Goal: Task Accomplishment & Management: Use online tool/utility

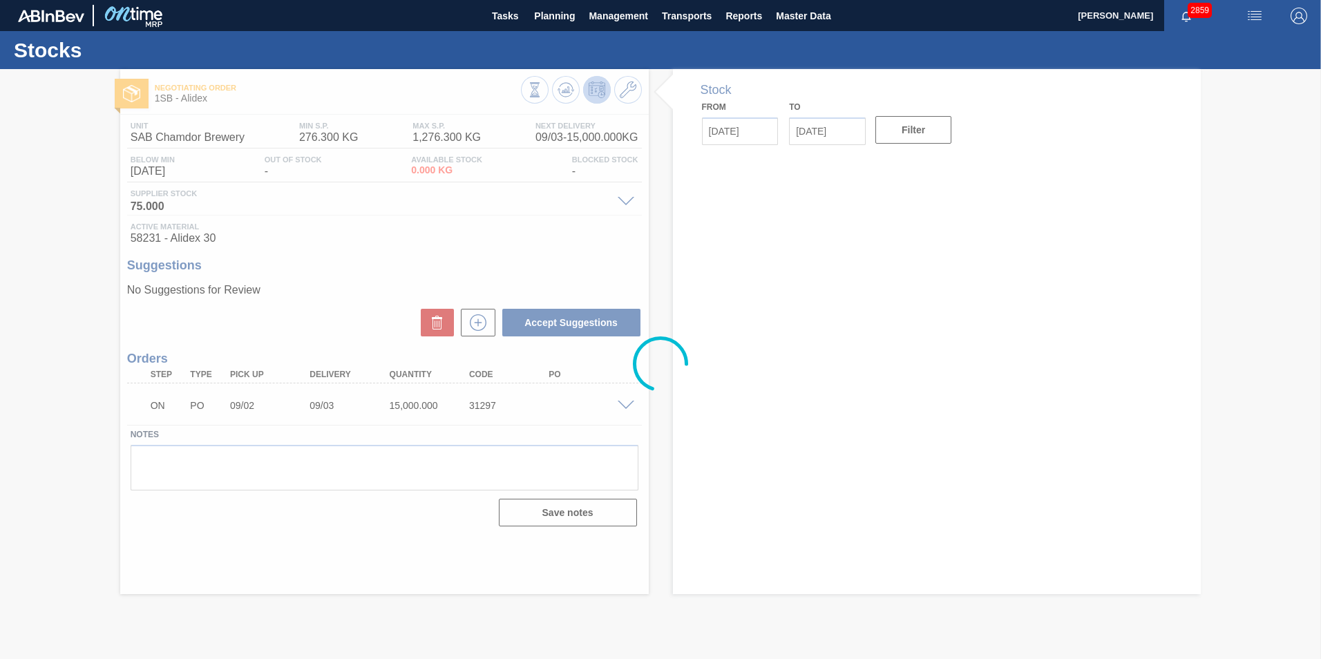
type input "[DATE]"
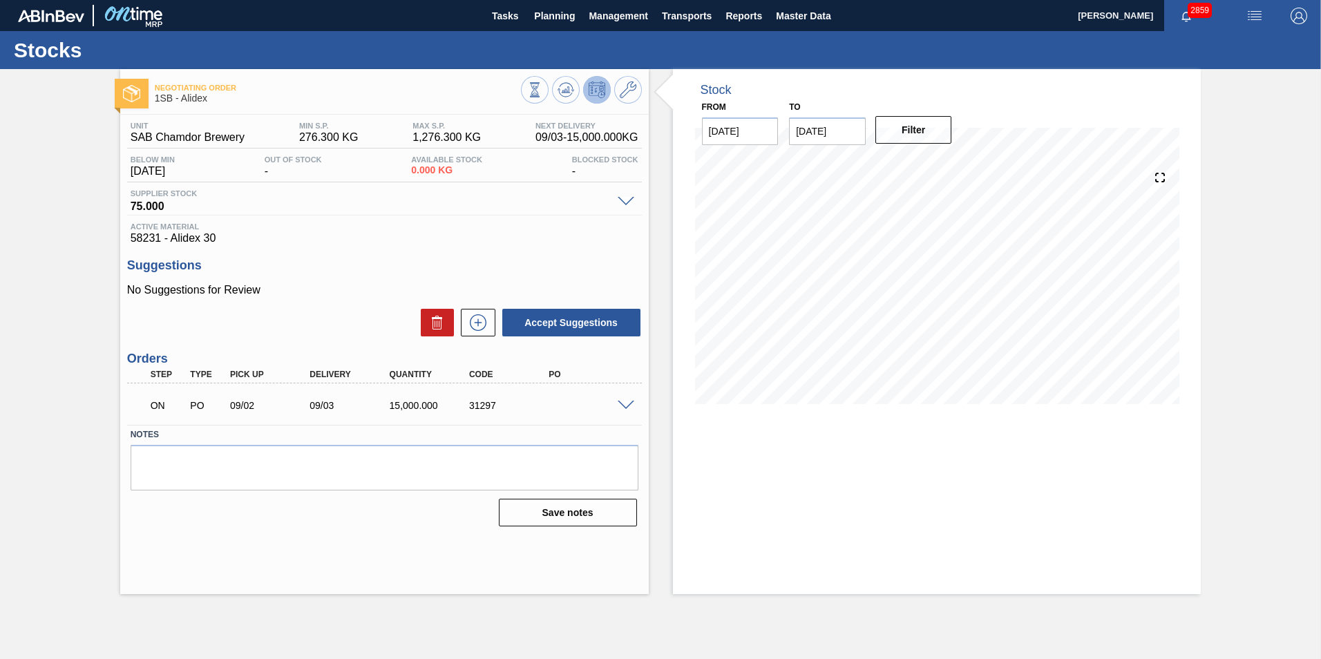
click at [624, 399] on div at bounding box center [628, 404] width 28 height 10
click at [629, 401] on span at bounding box center [626, 406] width 17 height 10
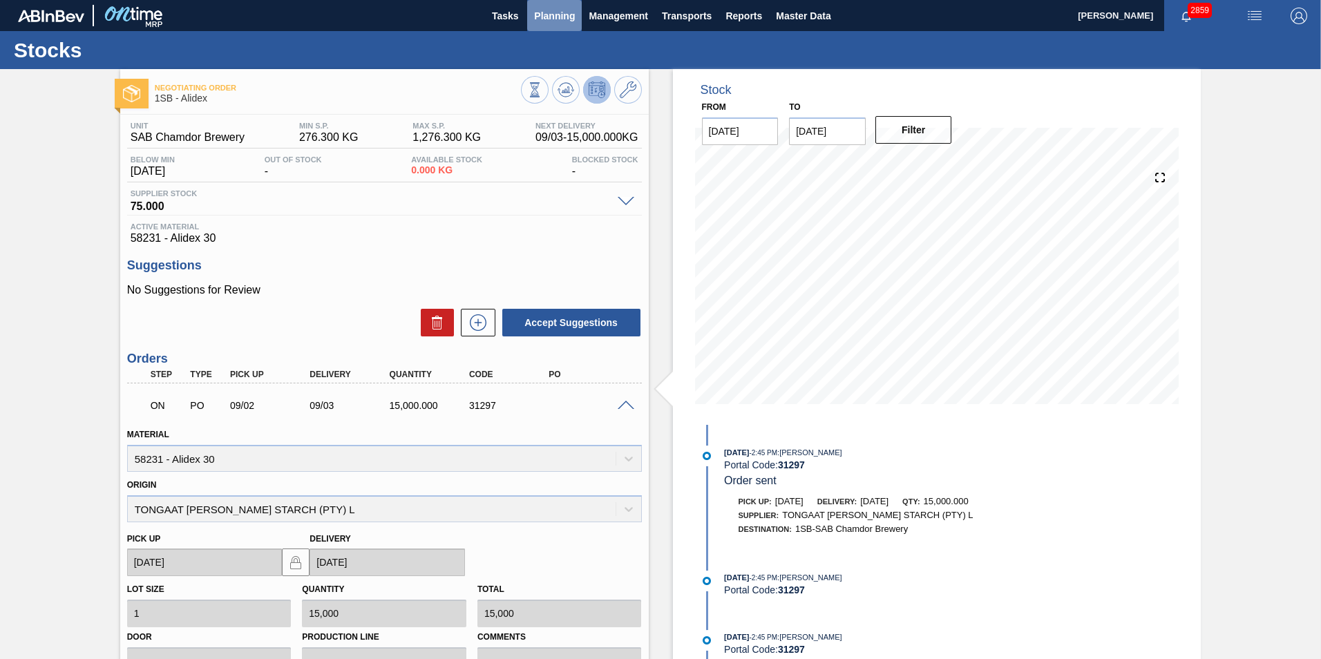
click at [551, 12] on span "Planning" at bounding box center [554, 16] width 41 height 17
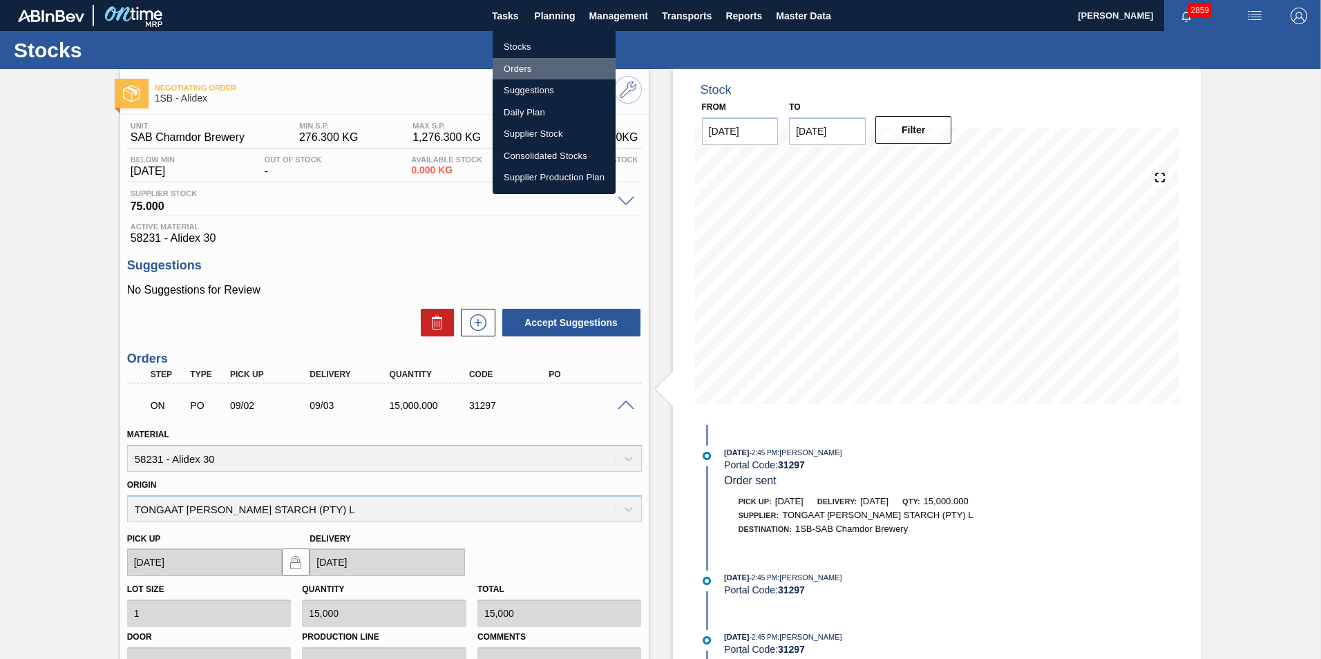
click at [523, 66] on li "Orders" at bounding box center [554, 69] width 123 height 22
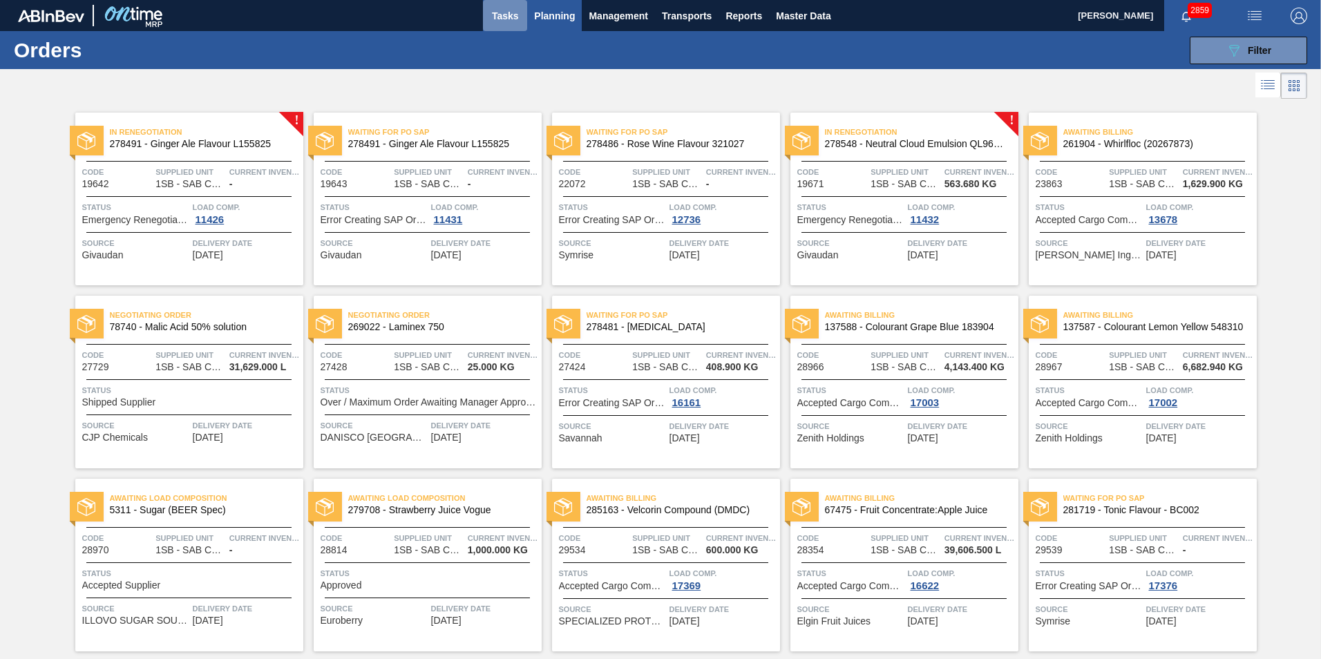
click at [506, 19] on span "Tasks" at bounding box center [505, 16] width 30 height 17
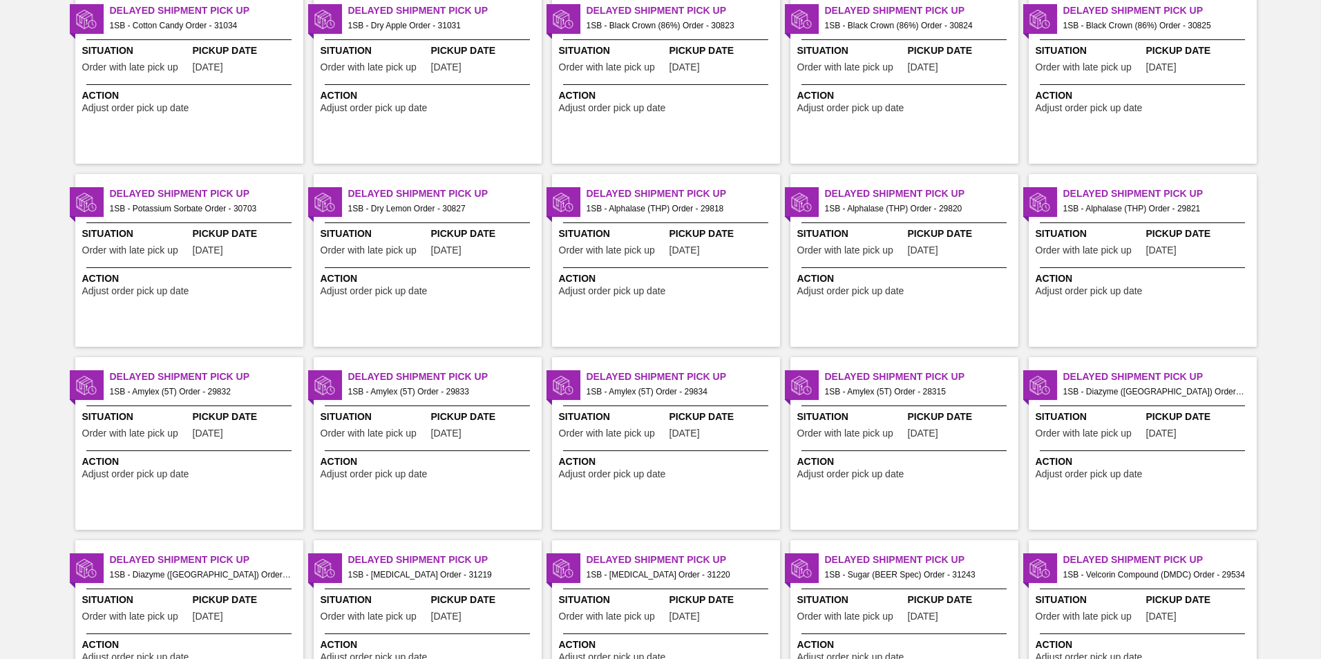
scroll to position [1309, 0]
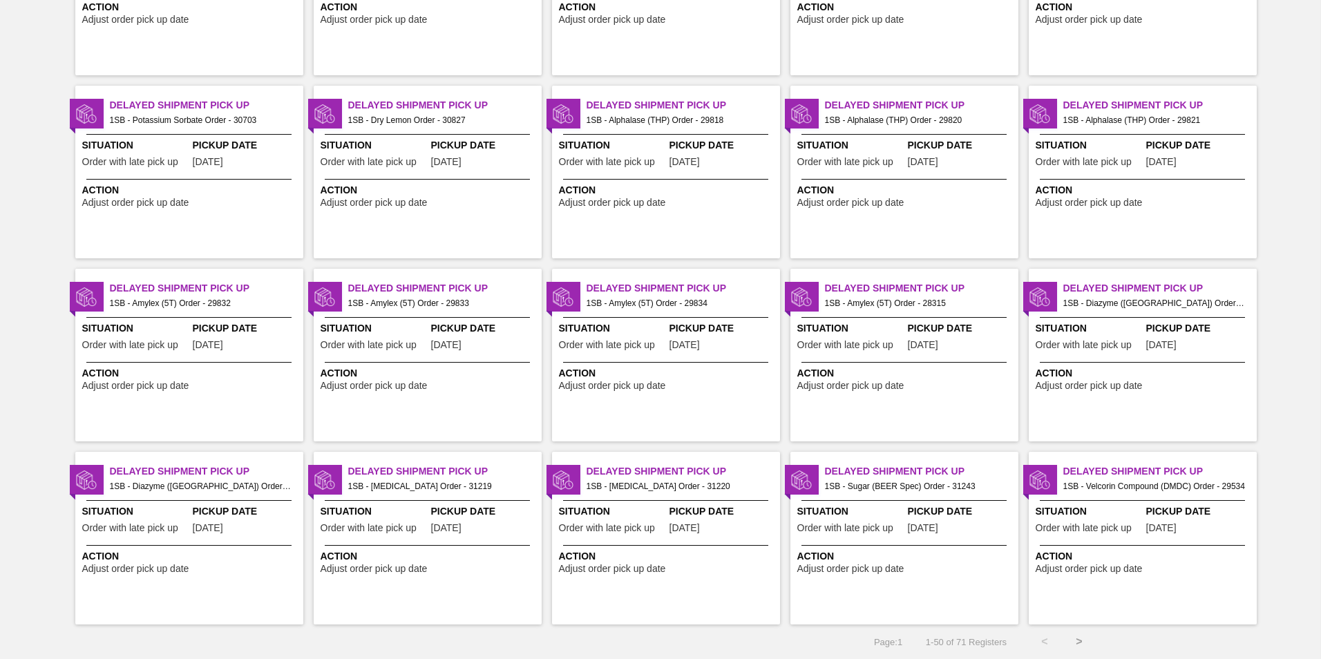
click at [1076, 638] on button ">" at bounding box center [1079, 642] width 35 height 35
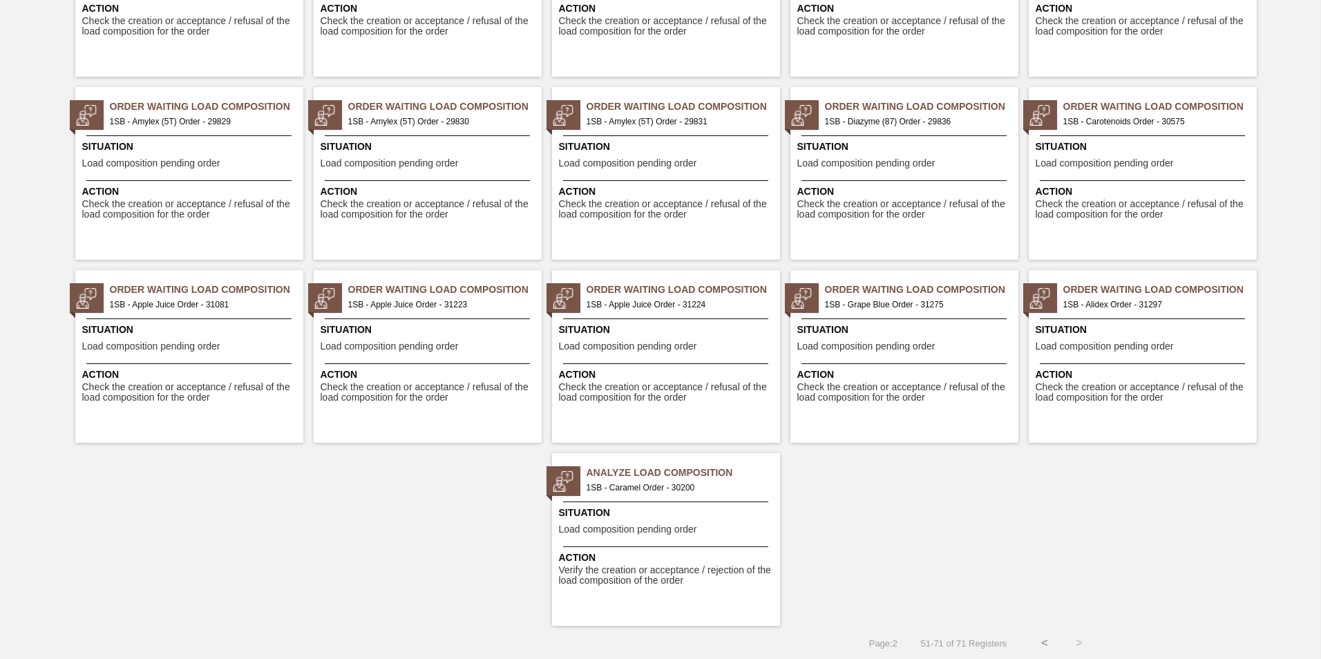
scroll to position [393, 0]
click at [1095, 329] on span "Situation" at bounding box center [1145, 328] width 218 height 15
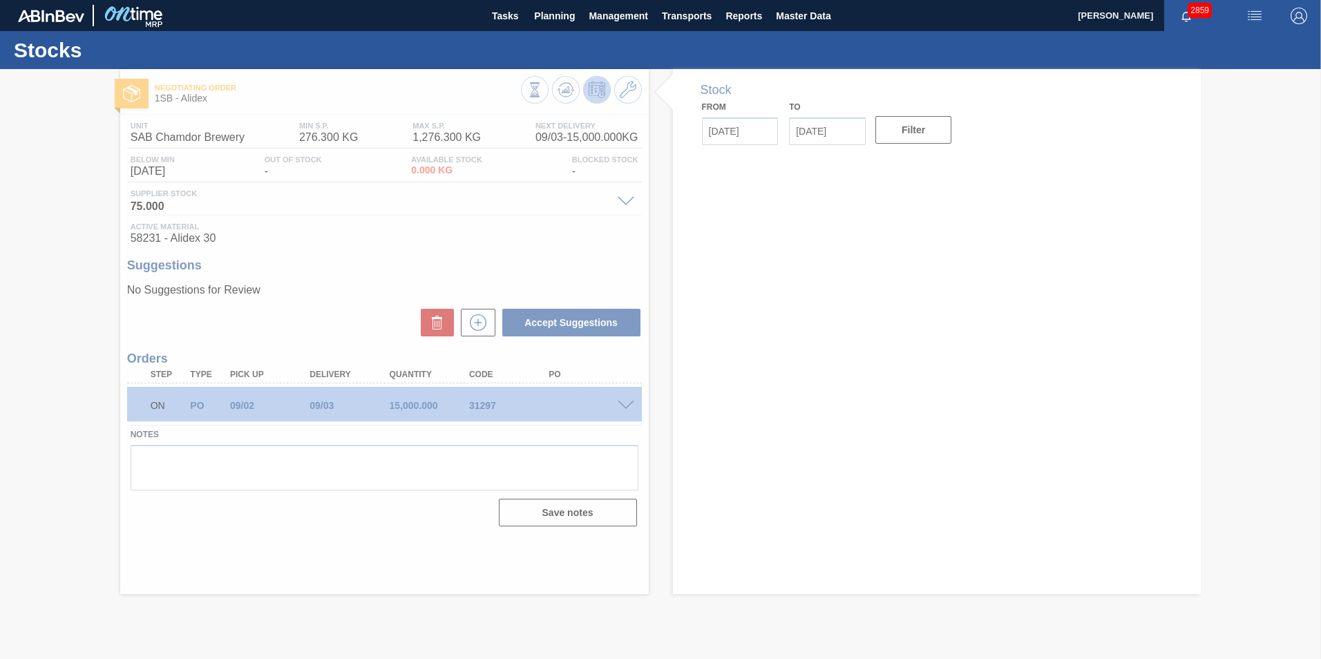
type input "[DATE]"
type input "09/16/2025"
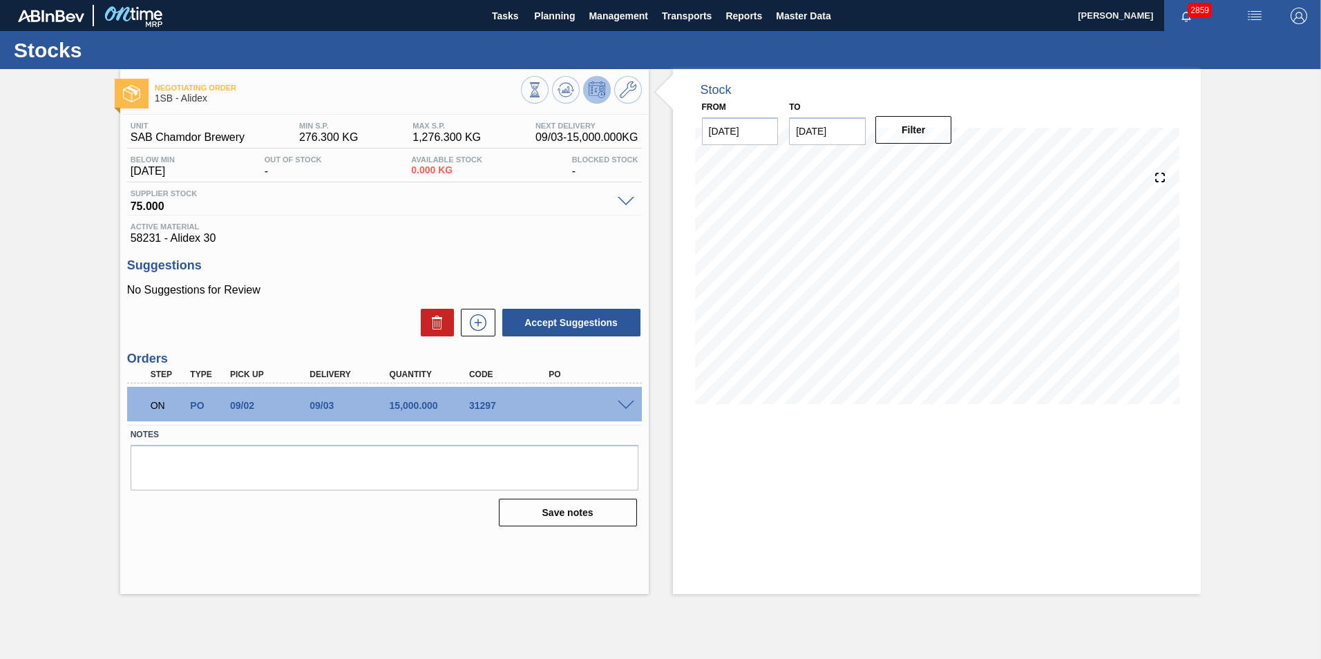
click at [625, 404] on span at bounding box center [626, 406] width 17 height 10
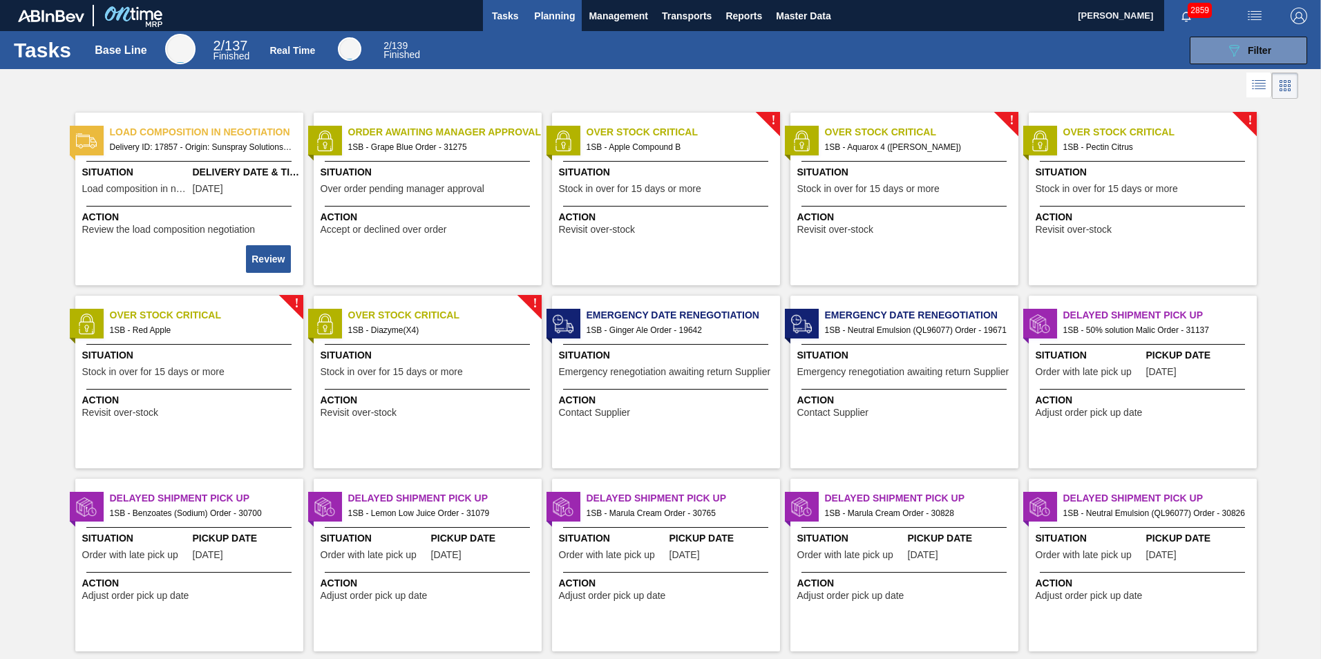
click at [550, 13] on span "Planning" at bounding box center [554, 16] width 41 height 17
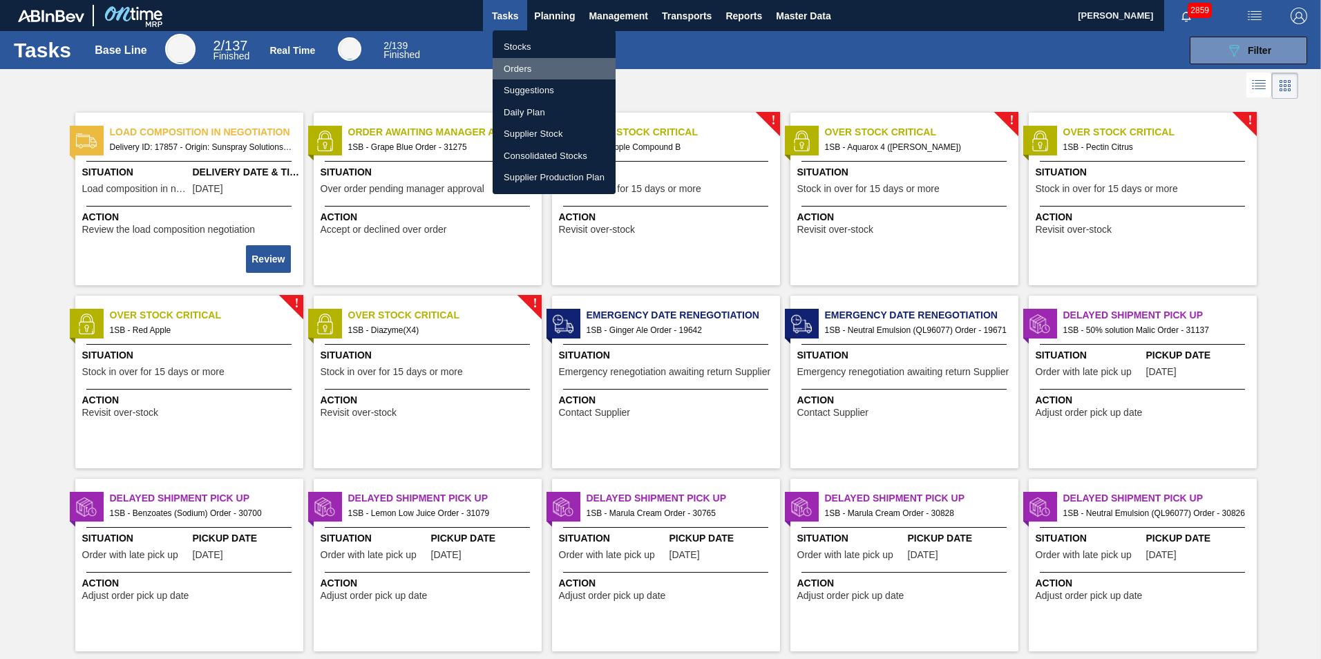
drag, startPoint x: 535, startPoint y: 68, endPoint x: 526, endPoint y: 73, distance: 10.2
click at [534, 67] on li "Orders" at bounding box center [554, 69] width 123 height 22
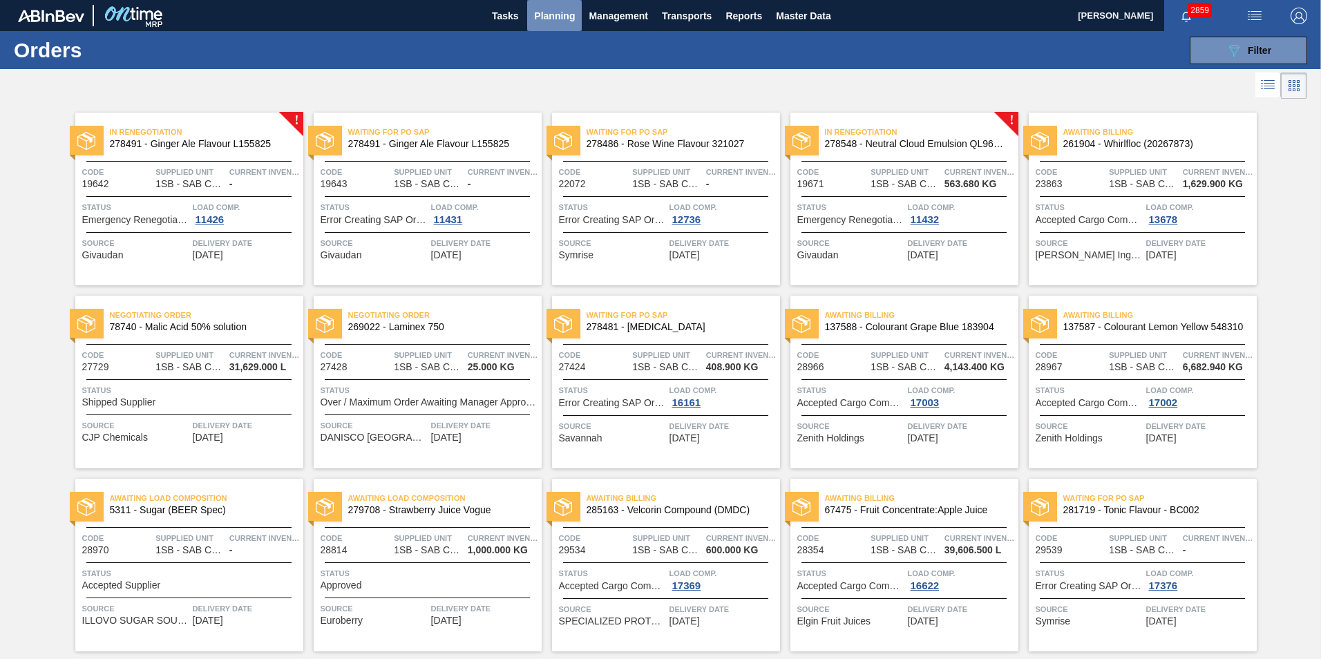
click at [548, 11] on span "Planning" at bounding box center [554, 16] width 41 height 17
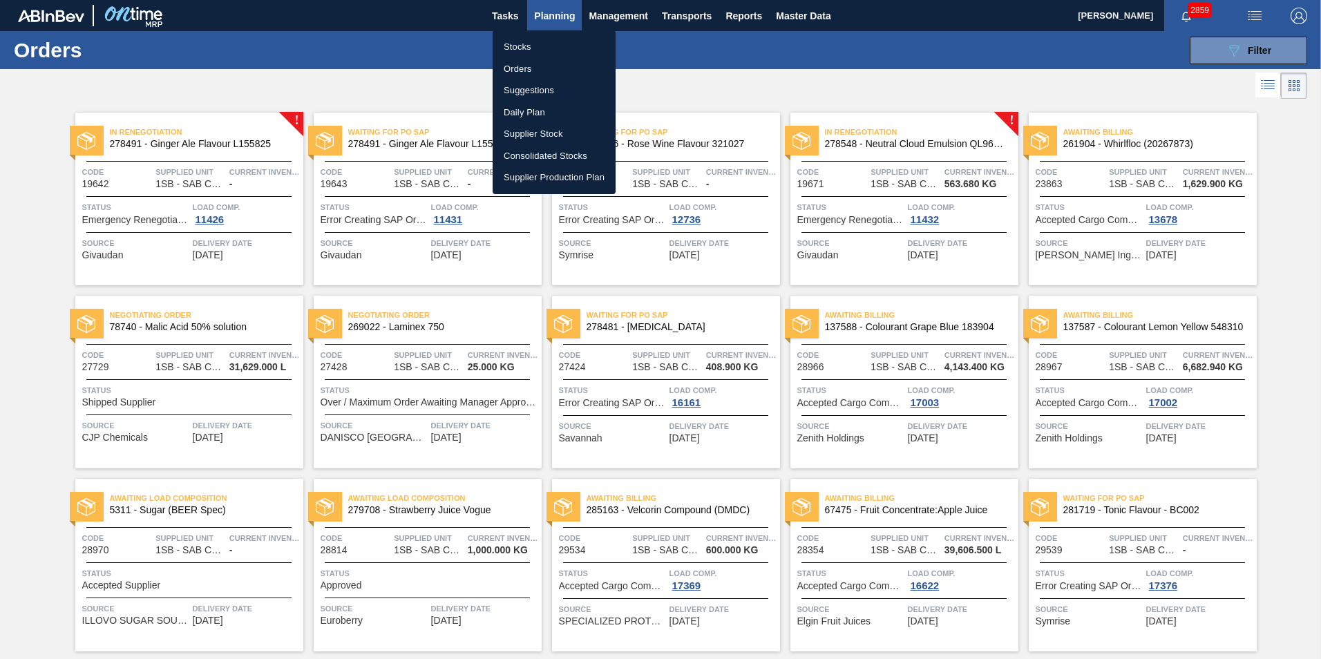
click at [517, 45] on li "Stocks" at bounding box center [554, 47] width 123 height 22
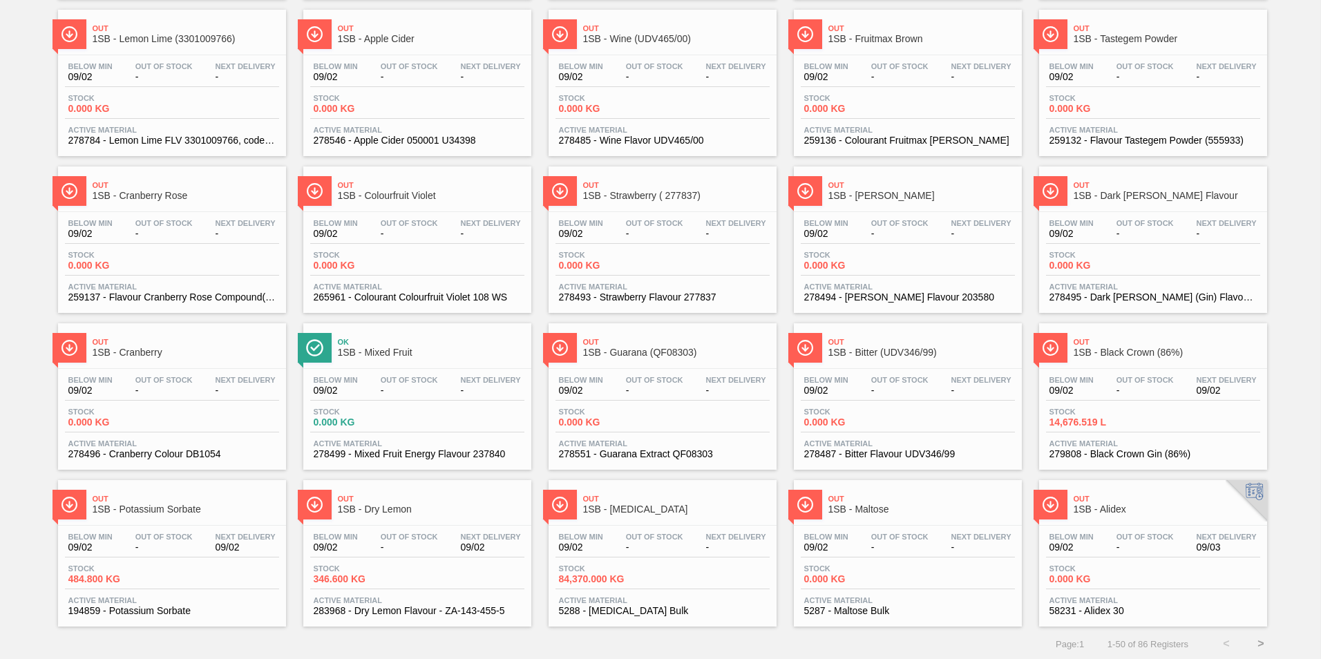
scroll to position [1045, 0]
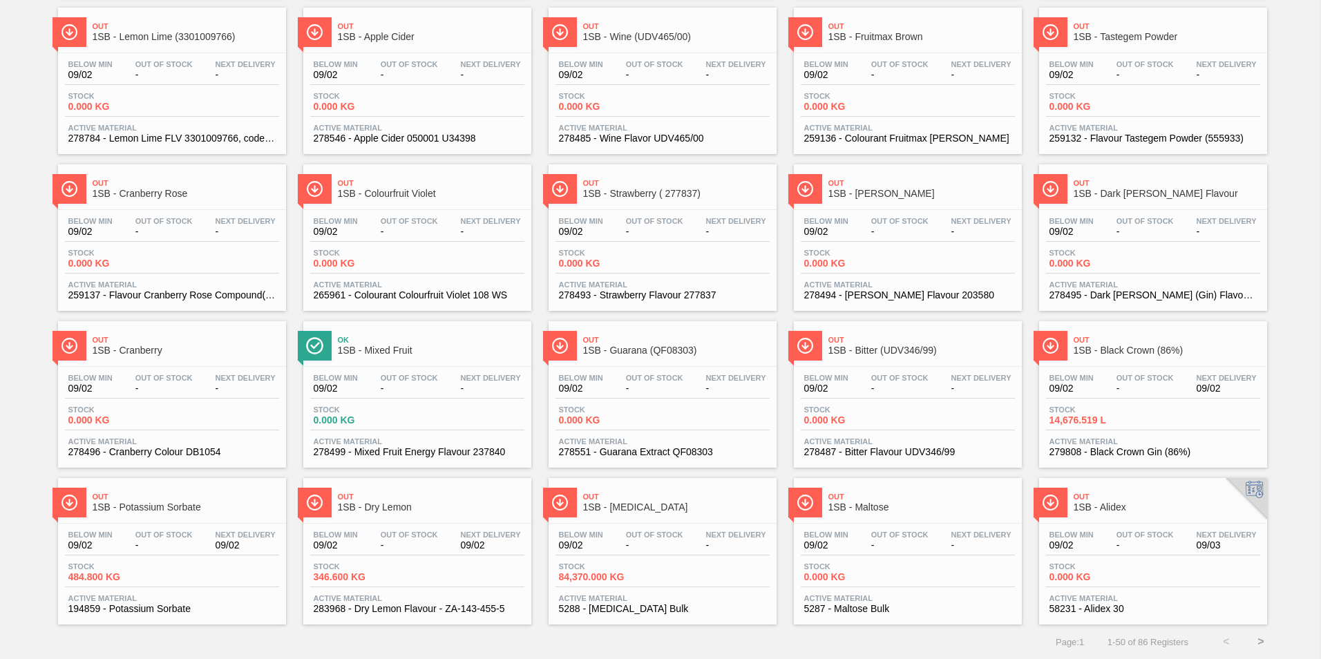
click at [1257, 639] on button ">" at bounding box center [1261, 642] width 35 height 35
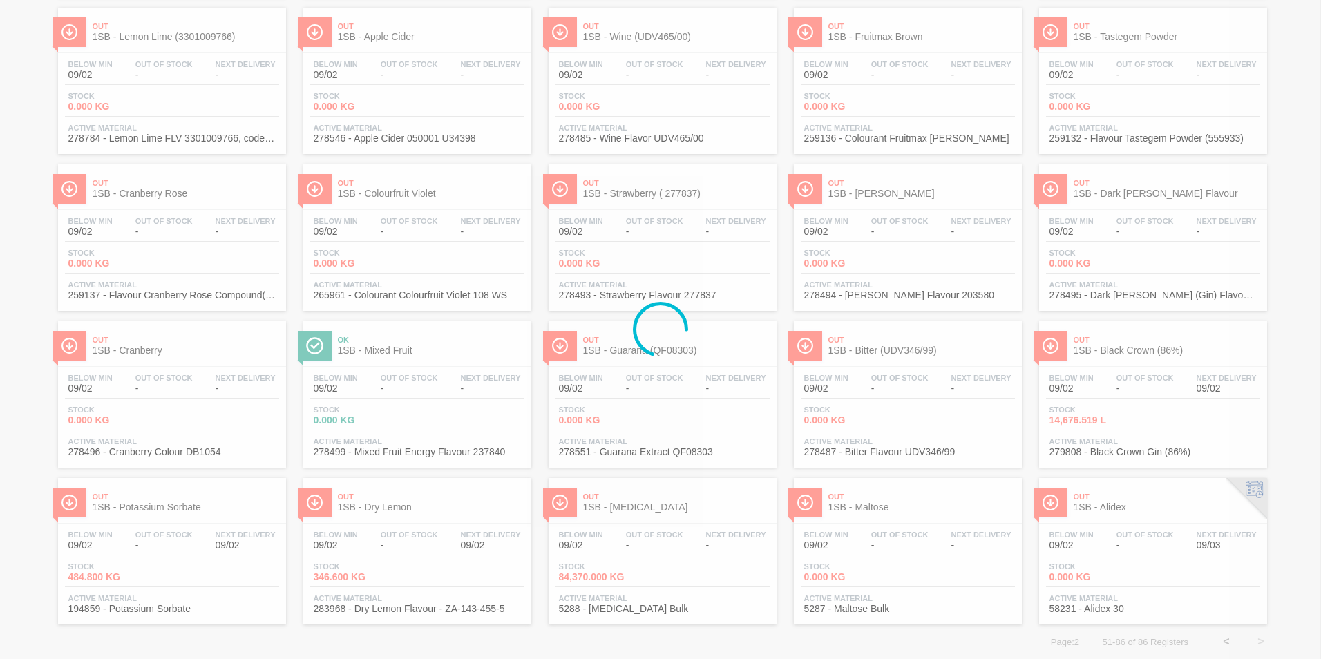
scroll to position [0, 0]
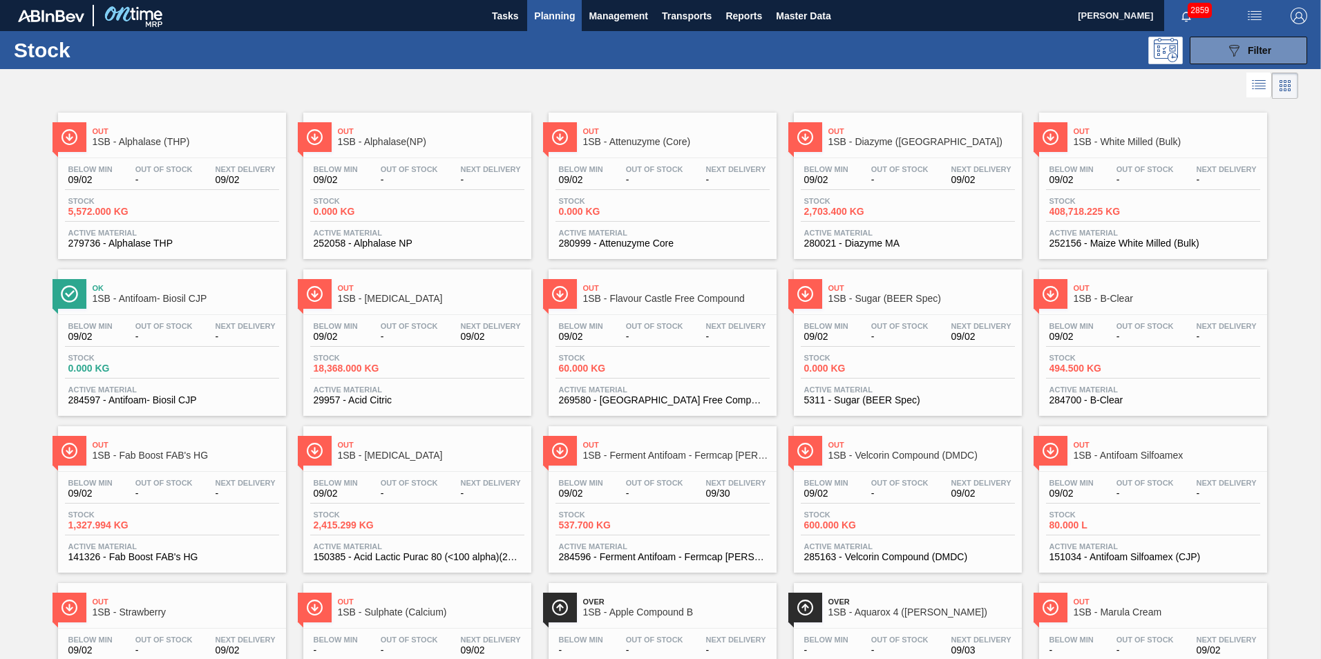
click at [1139, 165] on span "Out Of Stock" at bounding box center [1145, 169] width 57 height 8
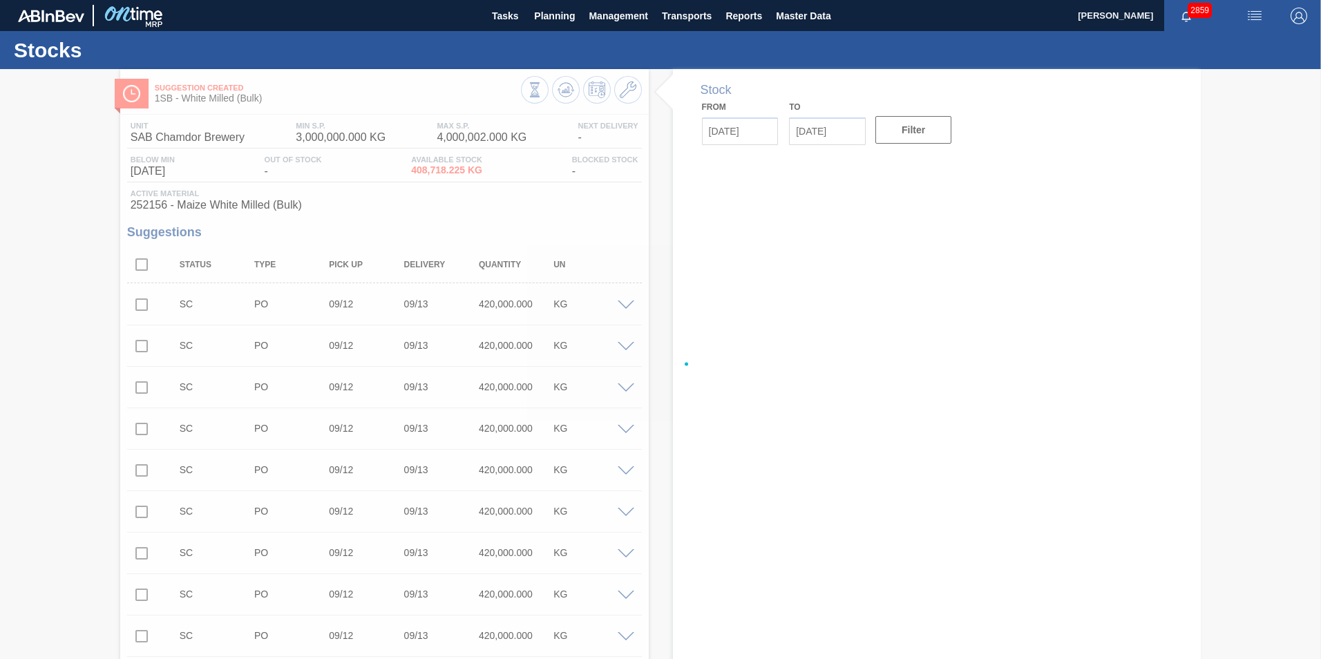
type input "[DATE]"
type input "09/16/2025"
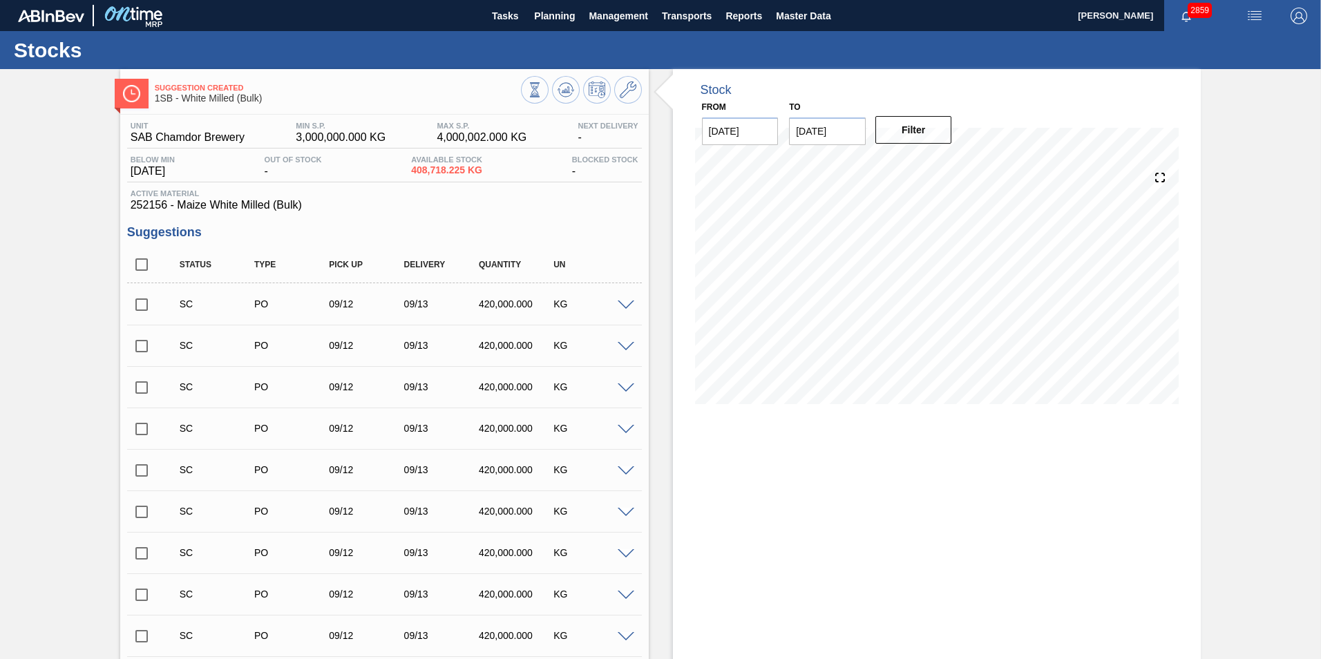
click at [140, 301] on input "checkbox" at bounding box center [141, 304] width 29 height 29
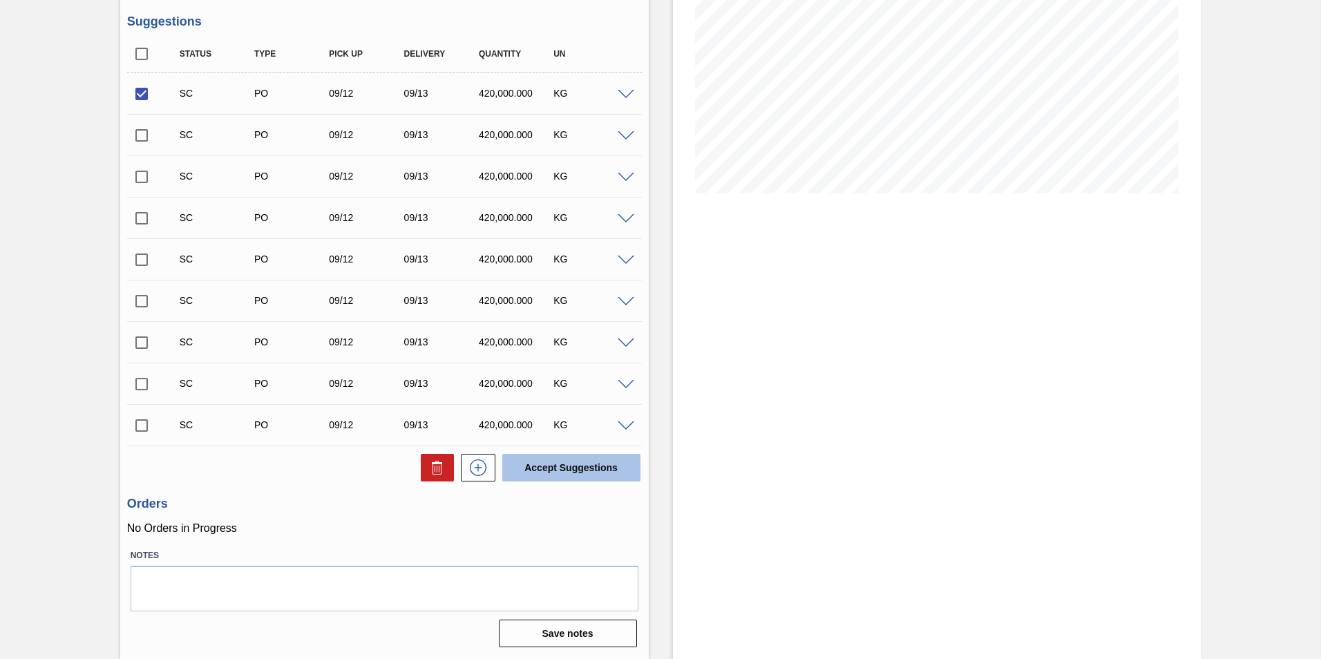
click at [576, 469] on button "Accept Suggestions" at bounding box center [571, 468] width 138 height 28
checkbox input "false"
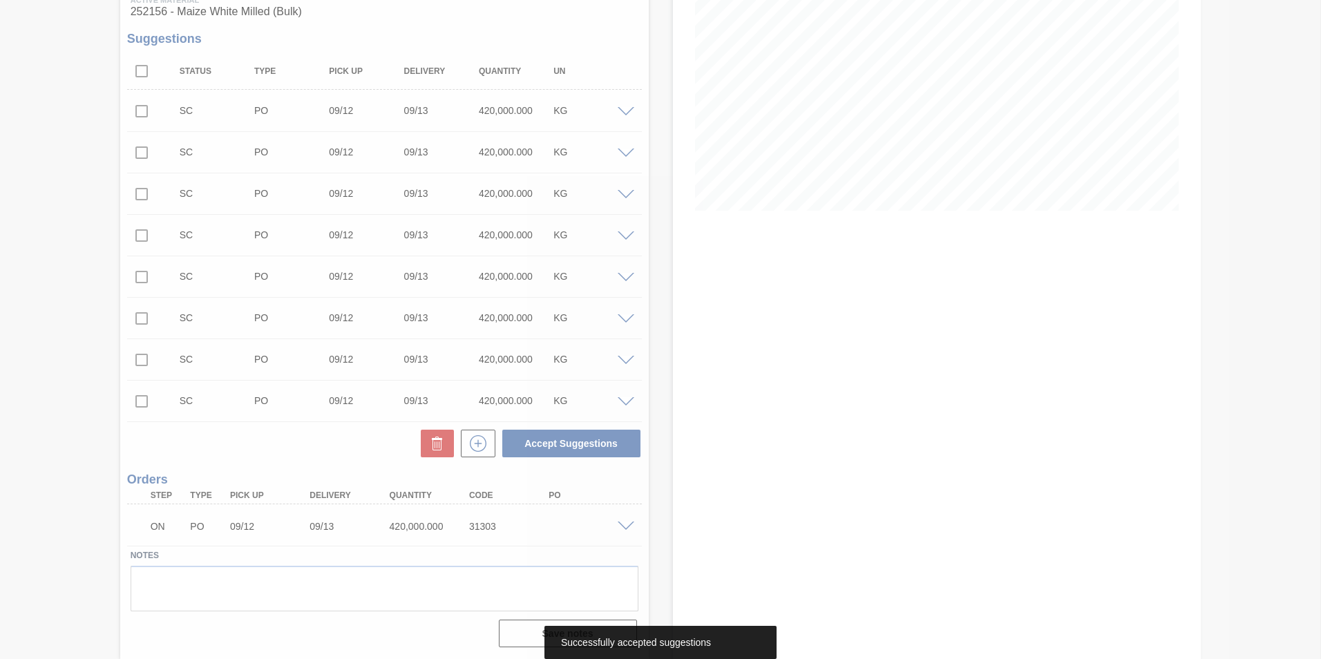
scroll to position [193, 0]
